Goal: Information Seeking & Learning: Learn about a topic

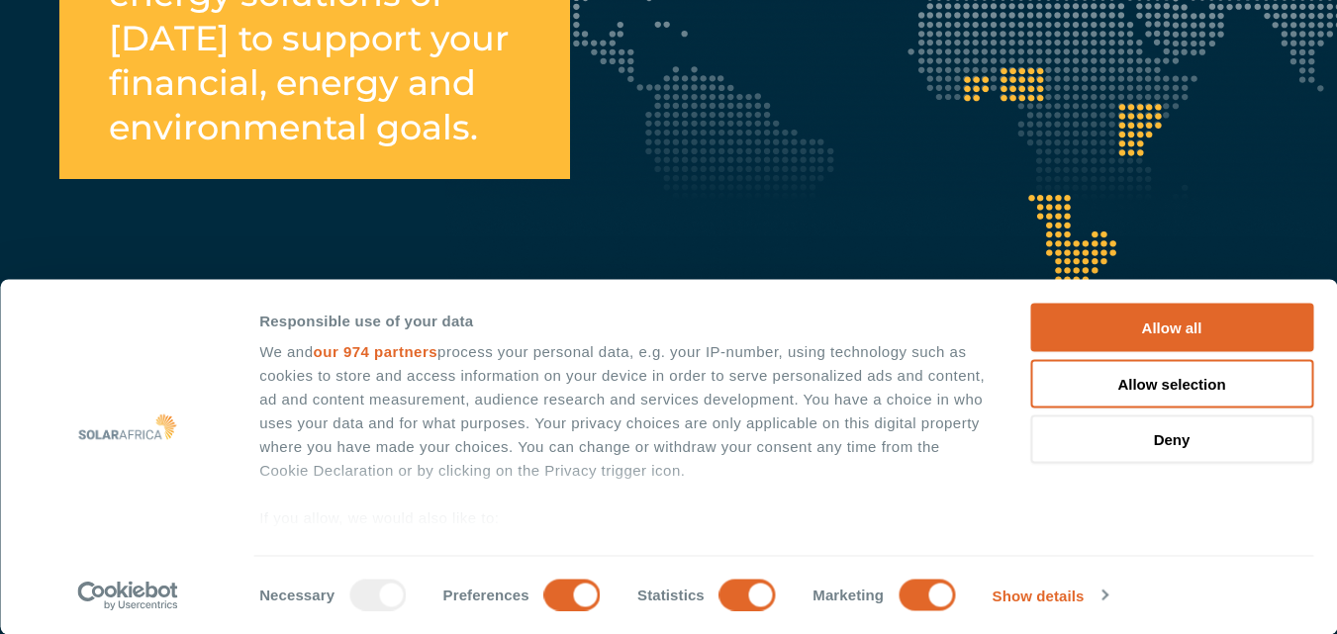
scroll to position [2770, 0]
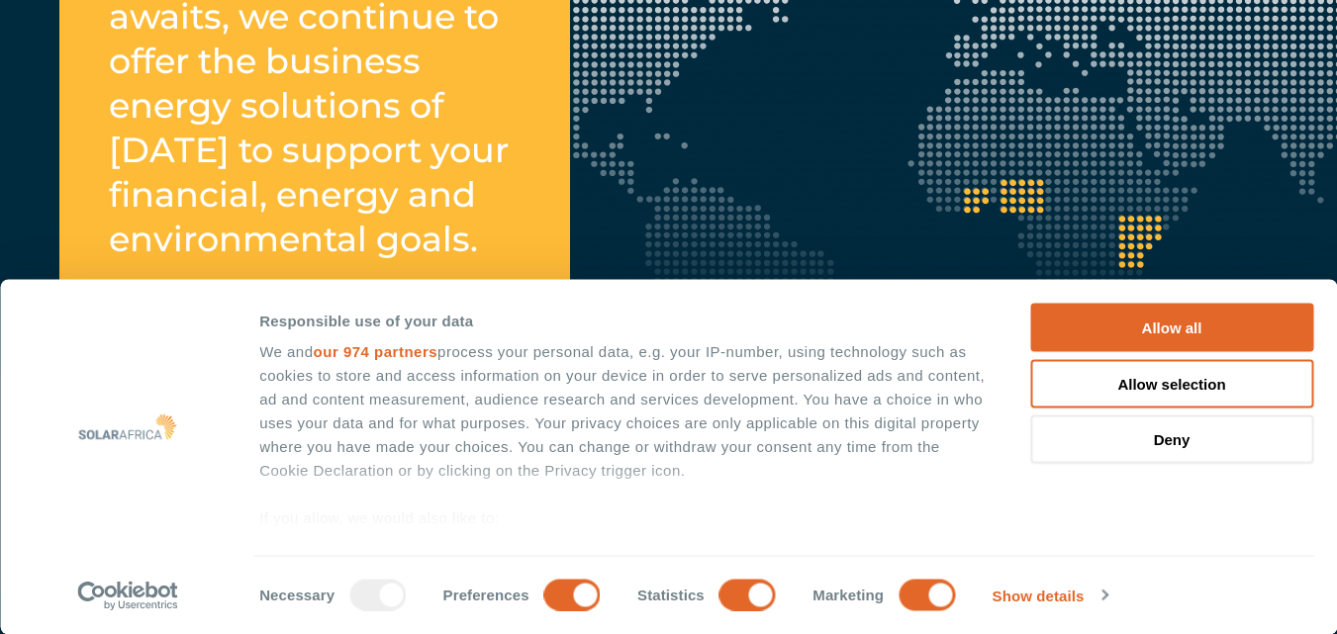
scroll to position [2671, 0]
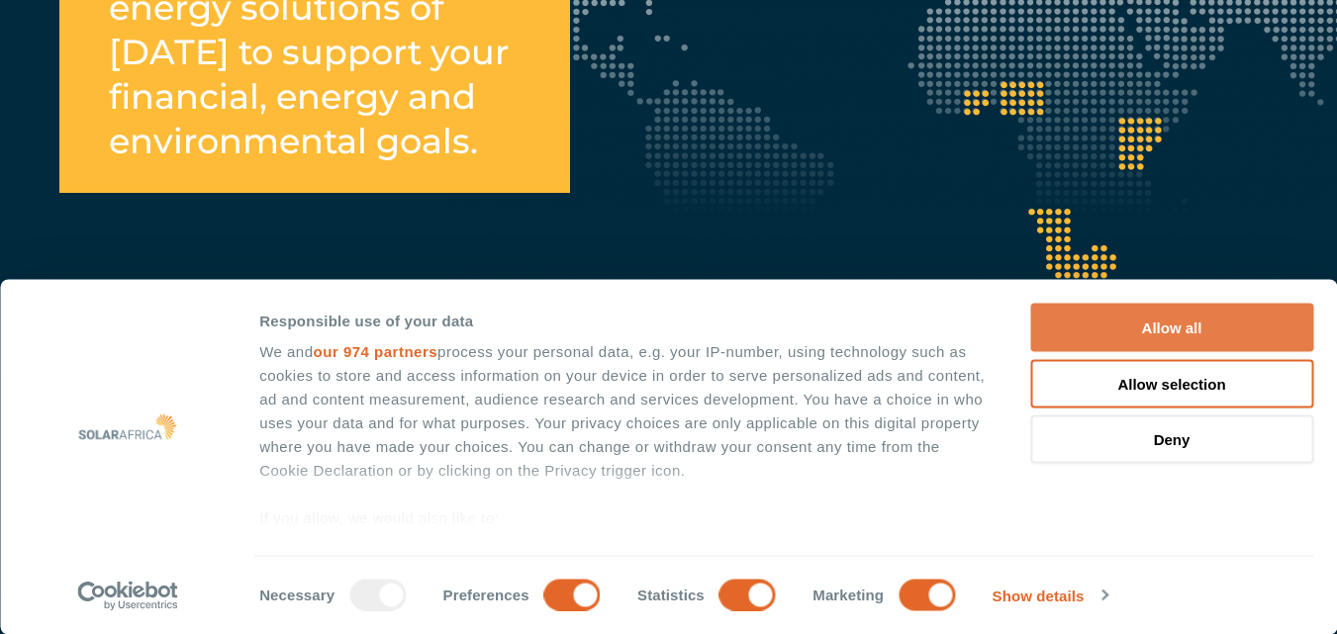
click at [1155, 323] on button "Allow all" at bounding box center [1171, 328] width 283 height 48
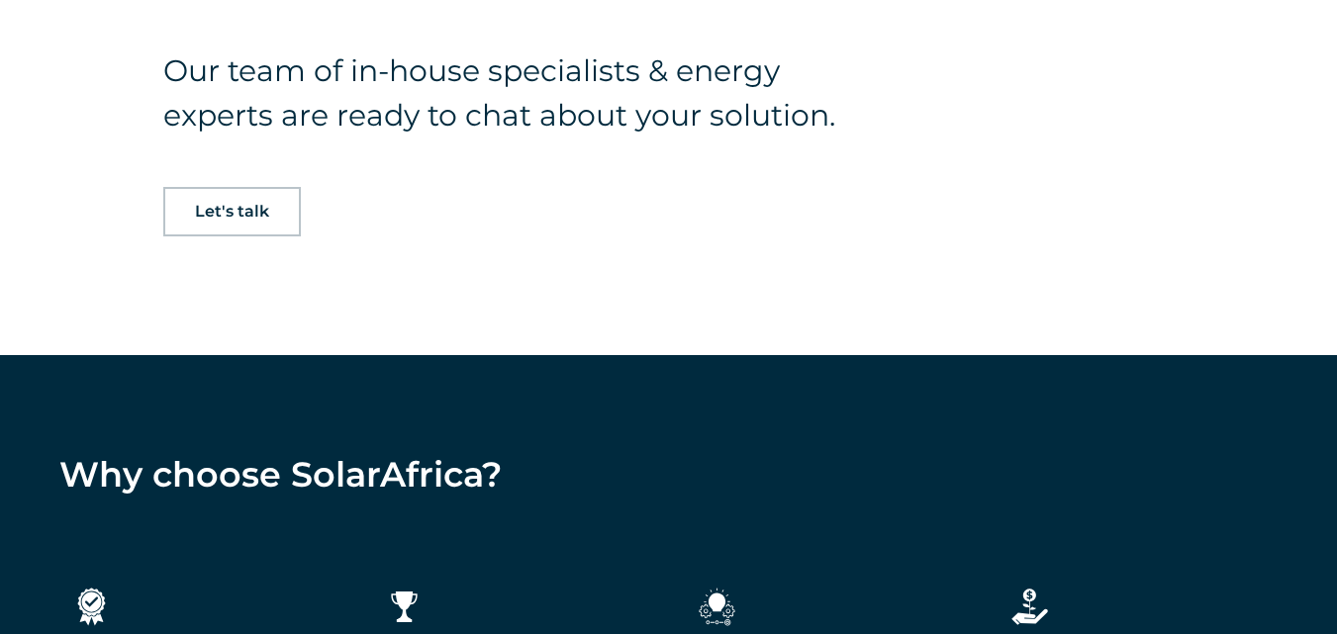
scroll to position [1266, 0]
